Goal: Answer question/provide support

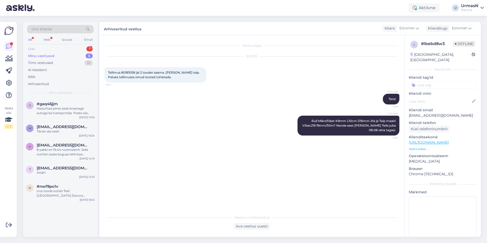
click at [42, 48] on div "Uus 1" at bounding box center [60, 48] width 67 height 7
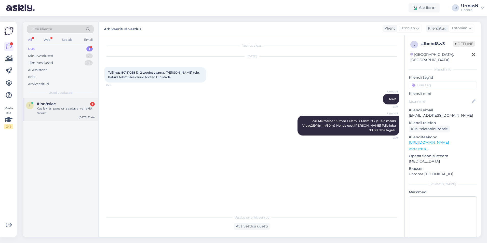
click at [51, 112] on div "Kas laki tn poes on saadaval vahakitt tamm" at bounding box center [66, 110] width 58 height 9
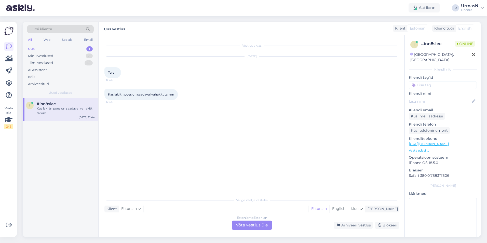
click at [250, 222] on div "Estonian to Estonian Võta vestlus üle" at bounding box center [252, 225] width 40 height 9
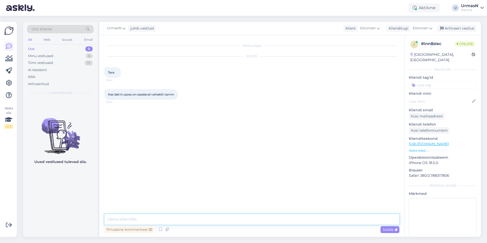
click at [127, 217] on textarea at bounding box center [251, 219] width 295 height 11
type textarea "Tere!"
click at [415, 148] on p "Vaata edasi ..." at bounding box center [443, 150] width 68 height 5
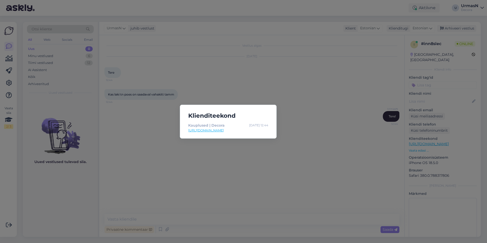
click at [161, 165] on div "Klienditeekond Kauplused | Decora [DATE] 12:44 [URL][DOMAIN_NAME]" at bounding box center [243, 121] width 487 height 243
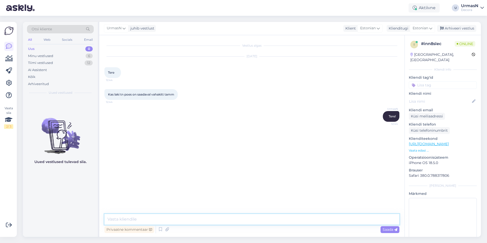
click at [131, 220] on textarea at bounding box center [251, 219] width 295 height 11
paste textarea "[URL][DOMAIN_NAME]"
type textarea "Mõtlete seda [URL][DOMAIN_NAME]?"
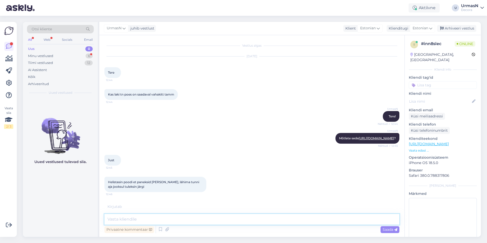
scroll to position [15, 0]
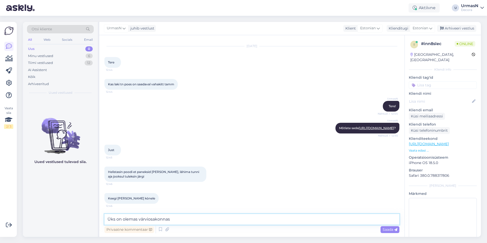
type textarea "Üks on olemas värviosakonnas."
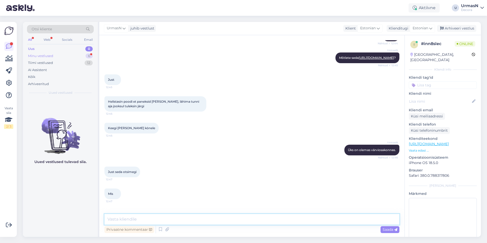
scroll to position [102, 0]
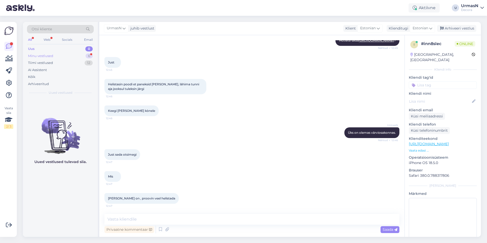
click at [59, 56] on div "Minu vestlused 6" at bounding box center [60, 55] width 67 height 7
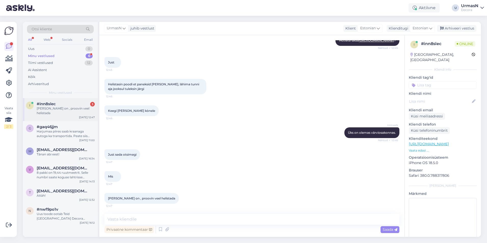
click at [64, 108] on div "[PERSON_NAME] on , proovin veel helistada" at bounding box center [66, 110] width 58 height 9
click at [159, 220] on textarea at bounding box center [251, 219] width 295 height 11
click at [174, 222] on textarea at bounding box center [251, 219] width 295 height 11
paste textarea "5383 0662"
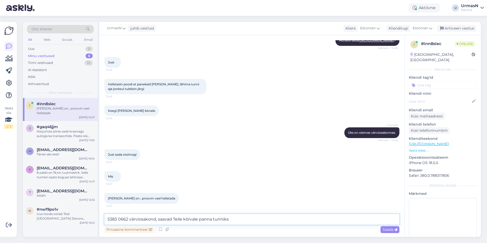
type textarea "5383 0662 värviosakond, saavad Teile kõrvale panna tunniks."
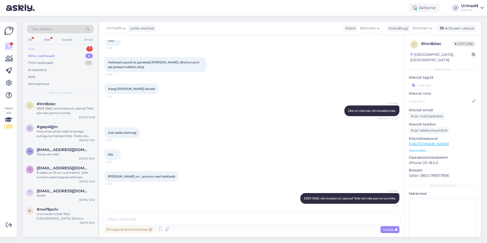
click at [37, 46] on div "Uus 1" at bounding box center [60, 48] width 67 height 7
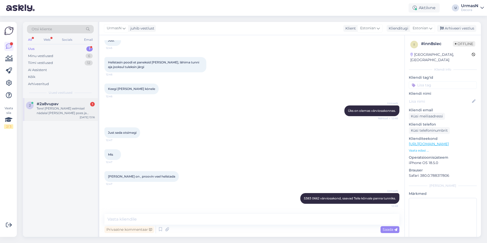
click at [48, 113] on div "Tere! [PERSON_NAME] eelmisel nädalal [PERSON_NAME] poes ja tegin endale foto ke…" at bounding box center [66, 110] width 58 height 9
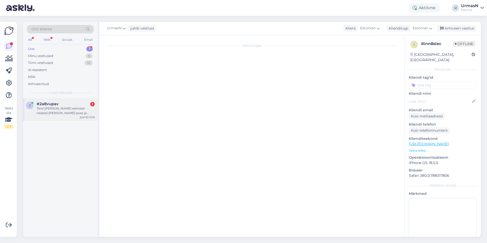
scroll to position [0, 0]
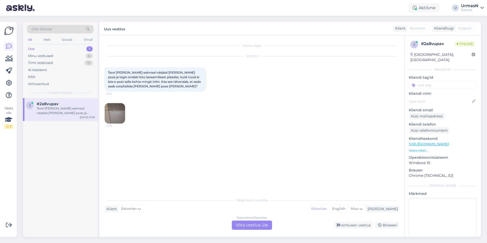
click at [113, 110] on img at bounding box center [115, 113] width 20 height 20
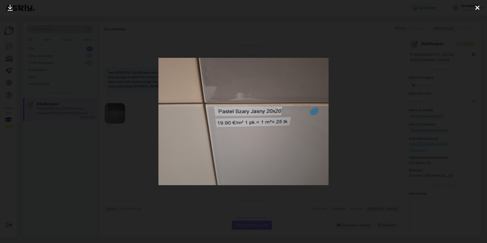
click at [124, 88] on div at bounding box center [243, 121] width 487 height 243
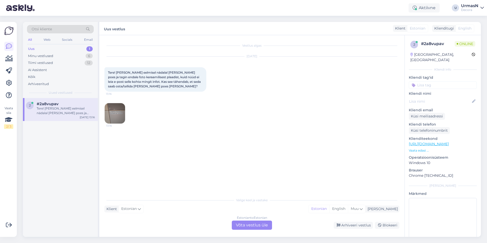
click at [247, 222] on div "Estonian to Estonian Võta vestlus üle" at bounding box center [252, 225] width 40 height 9
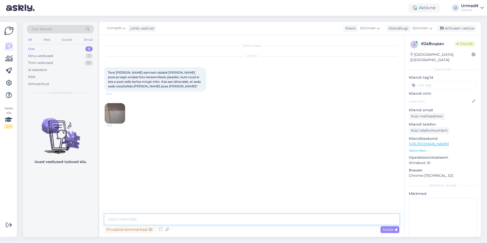
click at [128, 219] on textarea at bounding box center [251, 219] width 295 height 11
type textarea "Tere!"
type textarea "Jah, kõiki kaupluste tooteid pole e-poes üleval."
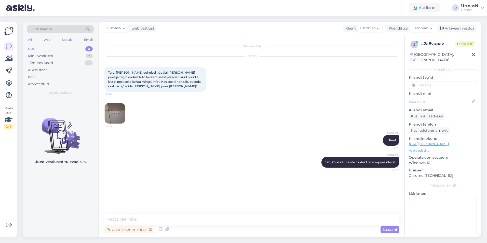
click at [114, 107] on img at bounding box center [115, 113] width 20 height 20
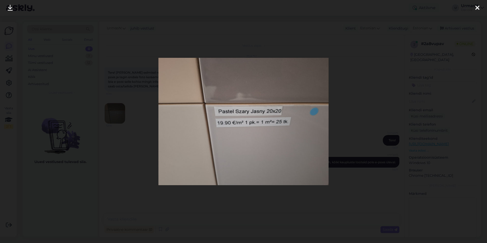
click at [128, 96] on div at bounding box center [243, 121] width 487 height 243
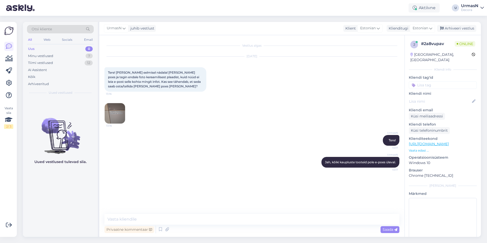
click at [438, 142] on link "[URL][DOMAIN_NAME]" at bounding box center [429, 144] width 40 height 5
click at [116, 114] on img at bounding box center [115, 113] width 20 height 20
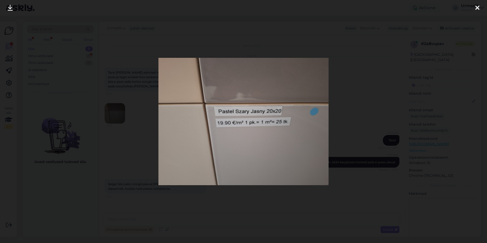
click at [238, 227] on div at bounding box center [243, 121] width 487 height 243
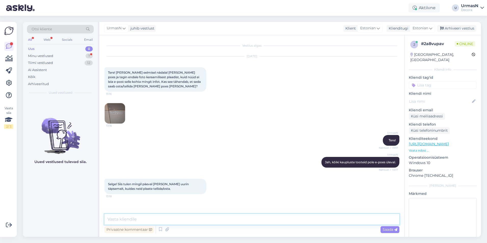
click at [129, 220] on textarea at bounding box center [251, 219] width 295 height 11
type textarea "Need plaadid on kauplustes tellitava tootena. Ehk kohapeal ongi ainult näidised…"
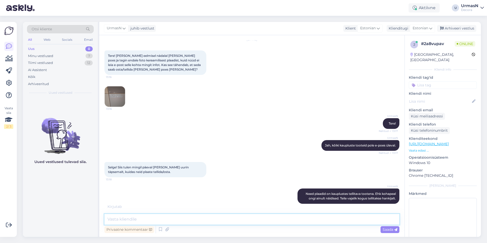
scroll to position [39, 0]
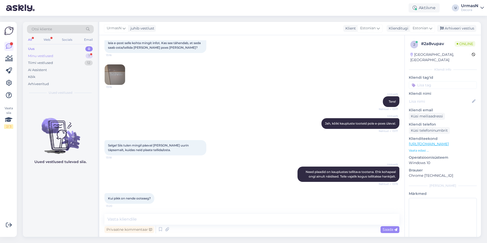
click at [56, 56] on div "Minu vestlused 7" at bounding box center [60, 55] width 67 height 7
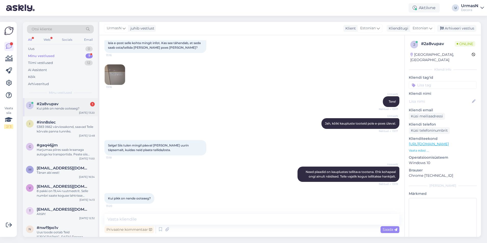
click at [64, 103] on div "#2a8vupav 1" at bounding box center [66, 104] width 58 height 5
click at [138, 219] on textarea at bounding box center [251, 219] width 295 height 11
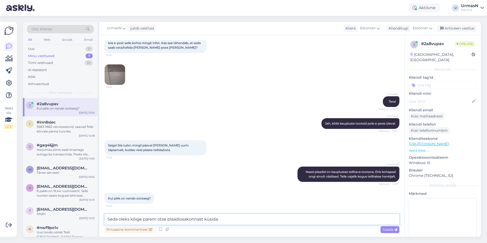
click at [233, 219] on textarea "Seda oleks kõige parem otse plaadiosakonnast küsida." at bounding box center [251, 219] width 295 height 11
paste textarea "5382 9119"
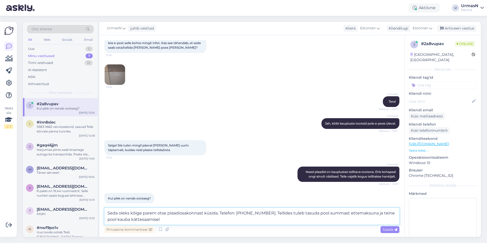
type textarea "Seda oleks kõige parem otse plaadiosakonnast küsida. Telefon: [PHONE_NUMBER]. T…"
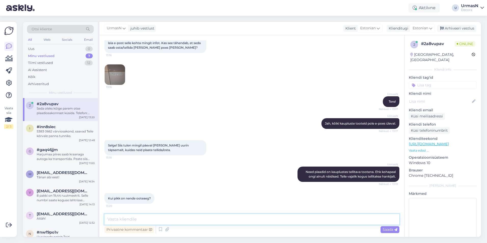
scroll to position [70, 0]
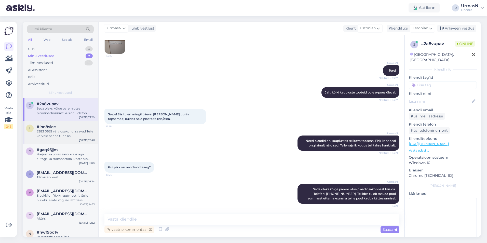
click at [59, 129] on div "5383 0662 värviosakond, saavad Teile kõrvale panna tunniks." at bounding box center [66, 133] width 58 height 9
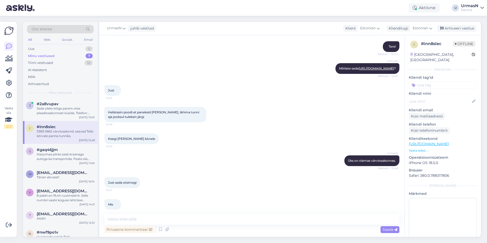
scroll to position [124, 0]
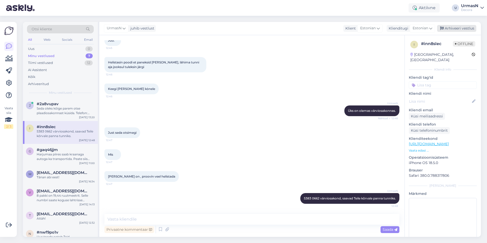
click at [449, 27] on div "Arhiveeri vestlus" at bounding box center [456, 28] width 39 height 7
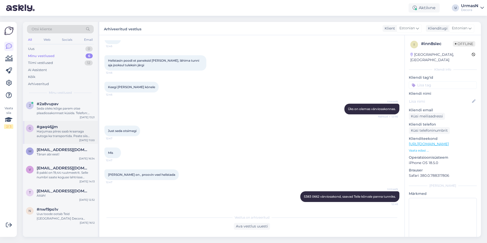
click at [63, 137] on div "Harjumaa piires saab kraanaga autoga ka transportida. Peate siis tellimust tehe…" at bounding box center [66, 133] width 58 height 9
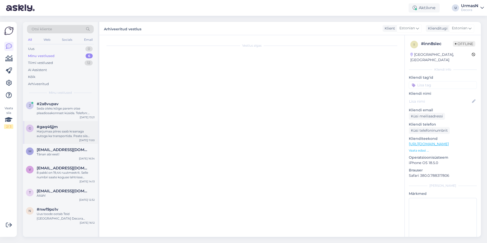
scroll to position [55, 0]
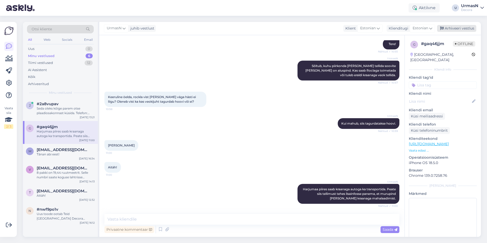
click at [453, 26] on div "Arhiveeri vestlus" at bounding box center [456, 28] width 39 height 7
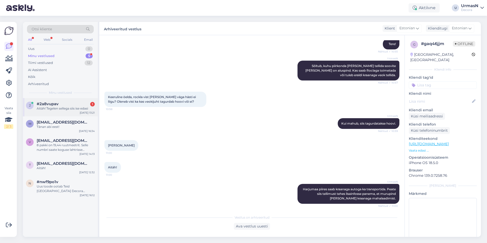
click at [59, 110] on div "Aitäh! Tegelen sellega siis ise edasi" at bounding box center [66, 108] width 58 height 5
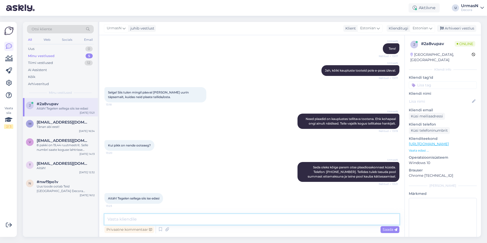
click at [146, 218] on textarea at bounding box center [251, 219] width 295 height 11
type textarea "k"
type textarea "Kena päeva jätku!"
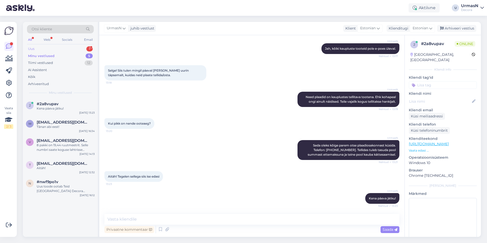
click at [35, 49] on div "Uus 1" at bounding box center [60, 48] width 67 height 7
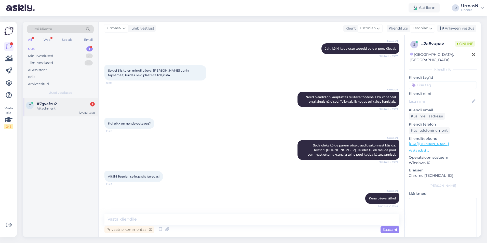
click at [53, 105] on span "#7gvafzu2" at bounding box center [47, 104] width 20 height 5
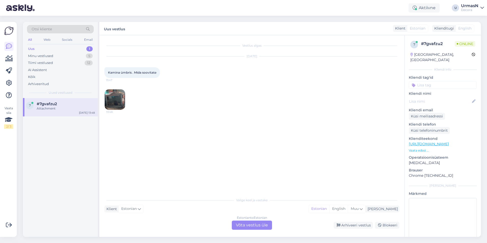
click at [120, 105] on img at bounding box center [115, 99] width 20 height 20
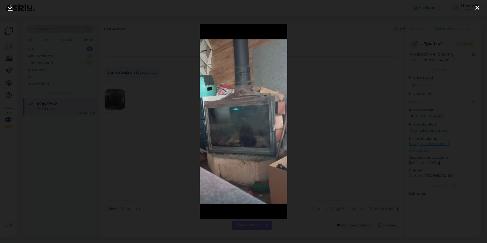
click at [145, 97] on div at bounding box center [243, 121] width 487 height 243
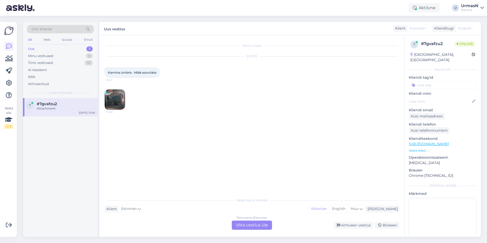
click at [251, 224] on div "Estonian to Estonian Võta vestlus üle" at bounding box center [252, 225] width 40 height 9
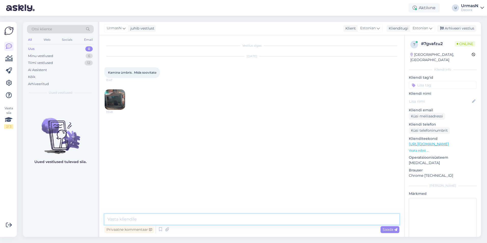
click at [143, 221] on textarea at bounding box center [251, 219] width 295 height 11
type textarea "Tere!"
click at [419, 148] on p "Vaata edasi ..." at bounding box center [443, 150] width 68 height 5
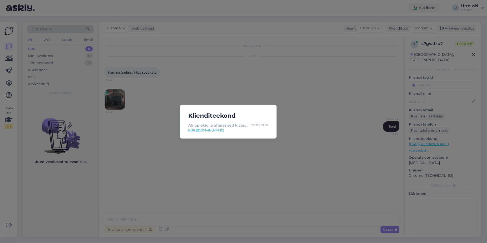
click at [297, 169] on div "Klienditeekond Ahjuplekid ja ahjuesised klaasid | Decora [DATE] 13:47 [URL][DOM…" at bounding box center [243, 121] width 487 height 243
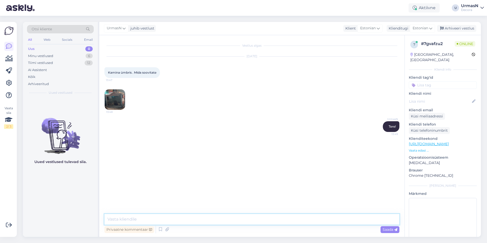
click at [125, 221] on textarea at bounding box center [251, 219] width 295 height 11
click at [117, 217] on textarea at bounding box center [251, 219] width 295 height 11
paste textarea "Santehnika [PERSON_NAME] 5307 1288 [EMAIL_ADDRESS][DOMAIN_NAME]"
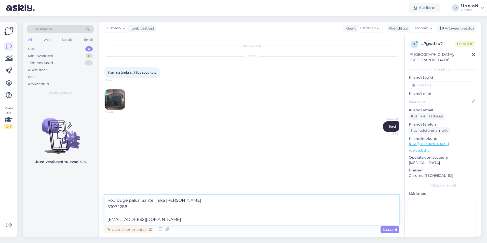
click at [181, 202] on textarea "Pöörduge palun Santehnika [PERSON_NAME] 5307 1288 [EMAIL_ADDRESS][DOMAIN_NAME]" at bounding box center [251, 210] width 295 height 30
click at [143, 202] on textarea "Pöörduge palun Santehnika [PERSON_NAME] osakonna [PERSON_NAME] 5307 1288 [EMAIL…" at bounding box center [251, 210] width 295 height 30
click at [223, 202] on textarea "Pöörduge palun santehnika [PERSON_NAME] osakonna [PERSON_NAME] 5307 1288 [EMAIL…" at bounding box center [251, 210] width 295 height 30
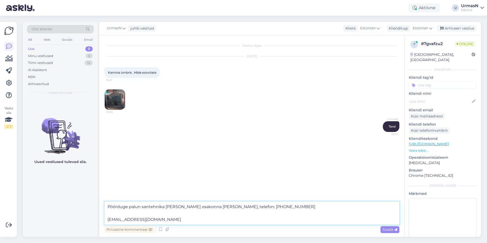
click at [257, 207] on textarea "Pöörduge palun santehnika [PERSON_NAME] osakonna [PERSON_NAME], telefon: [PHONE…" at bounding box center [251, 213] width 295 height 23
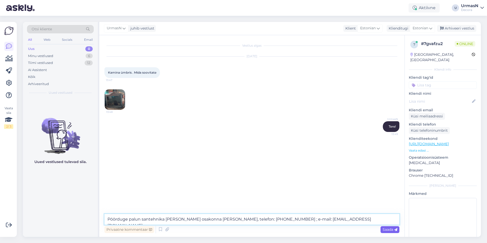
type textarea "Pöörduge palun santehnika [PERSON_NAME] osakonna [PERSON_NAME], telefon: [PHONE…"
click at [384, 228] on span "Saada" at bounding box center [390, 229] width 15 height 5
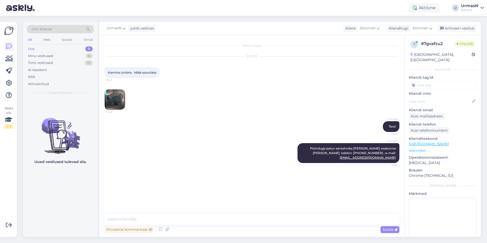
click at [112, 102] on img at bounding box center [115, 99] width 20 height 20
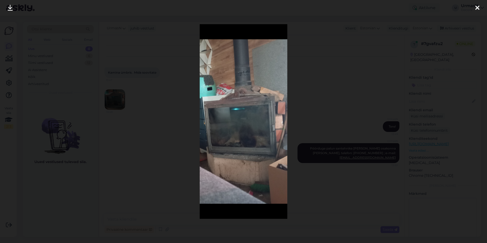
click at [341, 79] on div at bounding box center [243, 121] width 487 height 243
